Goal: Subscribe to service/newsletter

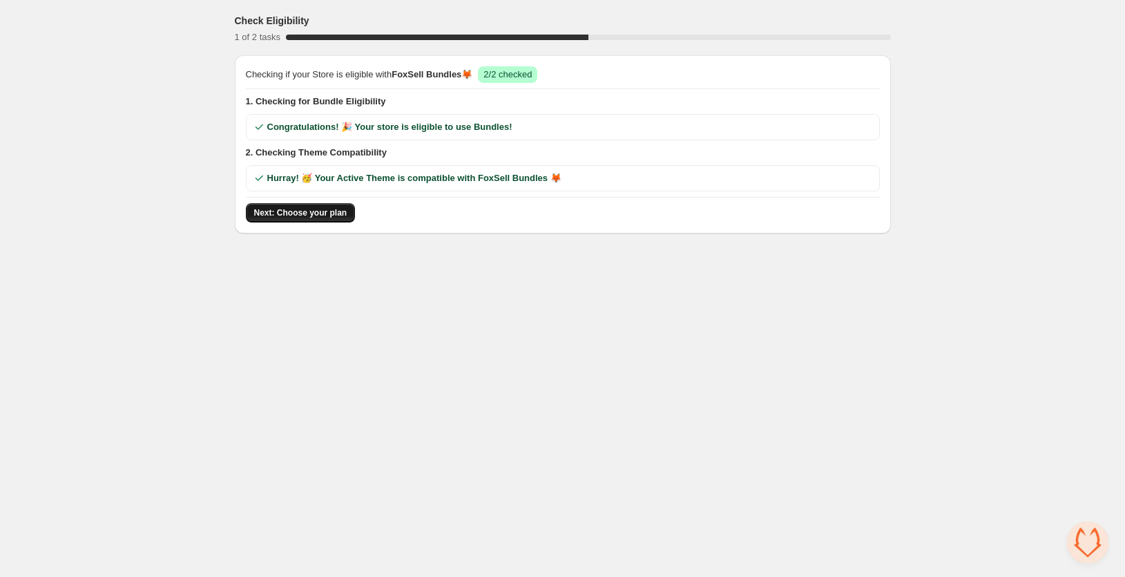
click at [331, 214] on span "Next: Choose your plan" at bounding box center [300, 212] width 93 height 11
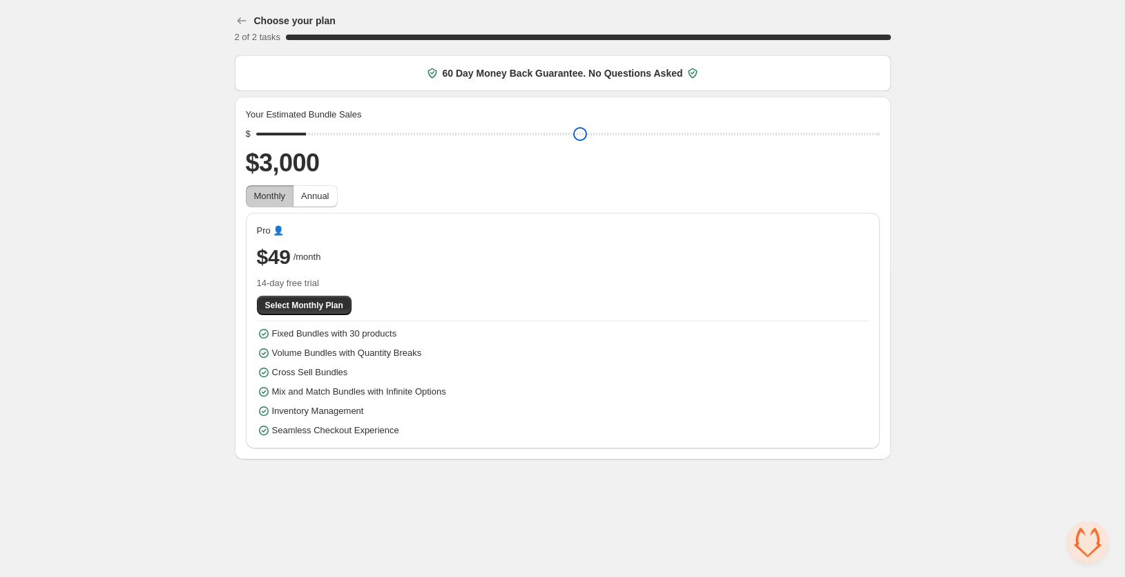
drag, startPoint x: 358, startPoint y: 132, endPoint x: 293, endPoint y: 178, distance: 80.3
click at [293, 144] on input "range" at bounding box center [568, 133] width 624 height 19
click at [327, 130] on input "range" at bounding box center [568, 133] width 624 height 19
click at [314, 196] on span "Annual" at bounding box center [315, 196] width 28 height 10
click at [284, 196] on span "Monthly" at bounding box center [270, 196] width 32 height 10
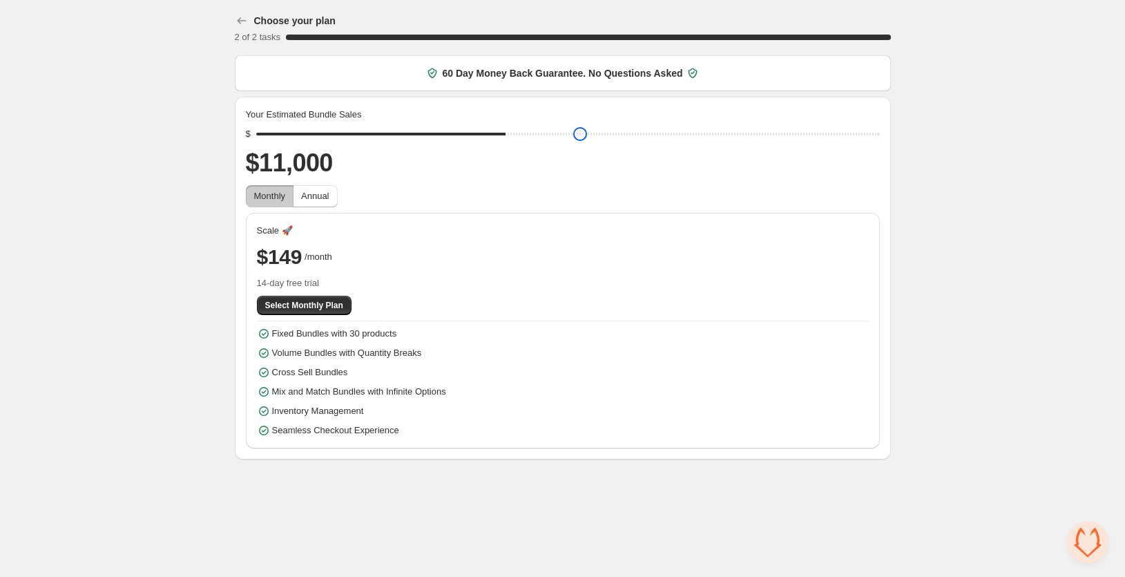
click at [503, 135] on input "range" at bounding box center [568, 133] width 624 height 19
click at [626, 136] on input "range" at bounding box center [568, 133] width 624 height 19
click at [716, 126] on input "range" at bounding box center [568, 133] width 624 height 19
click at [826, 138] on input "range" at bounding box center [568, 133] width 624 height 19
click at [841, 132] on input "range" at bounding box center [568, 133] width 624 height 19
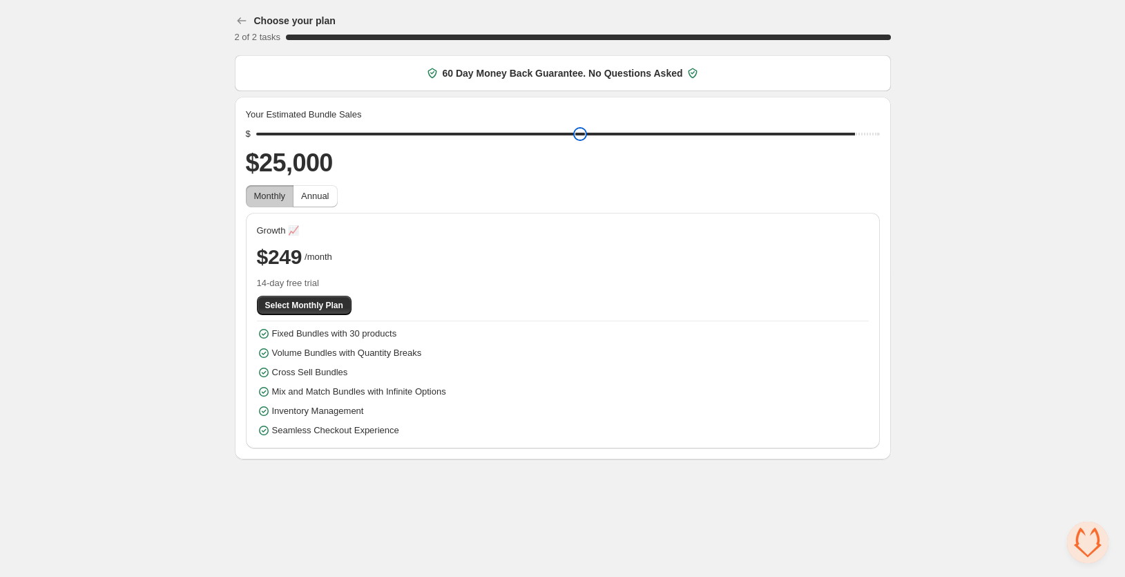
type input "****"
click at [296, 132] on input "range" at bounding box center [568, 133] width 624 height 19
